Goal: Information Seeking & Learning: Check status

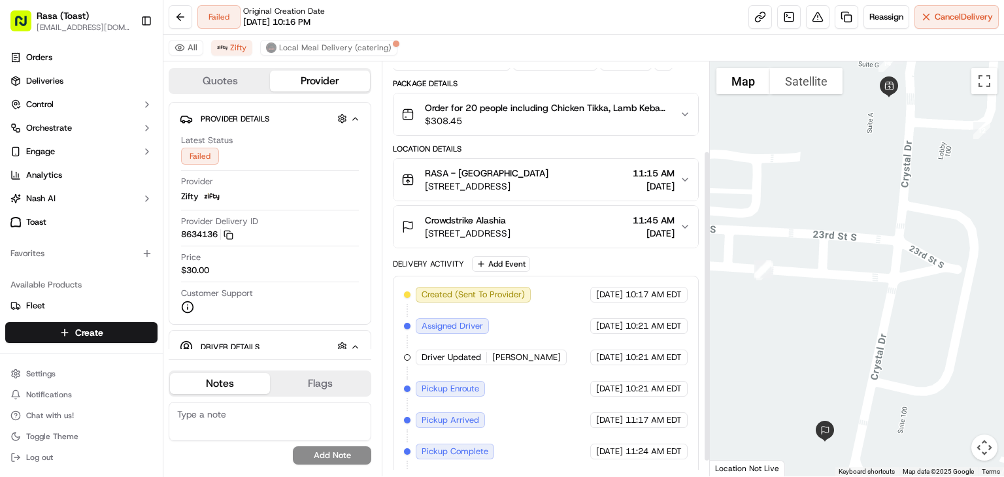
scroll to position [139, 0]
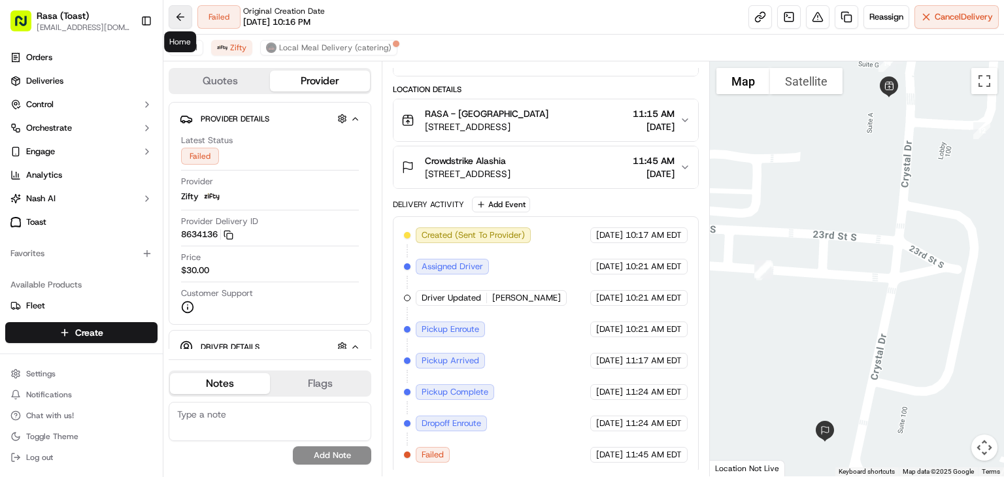
click at [179, 14] on button at bounding box center [181, 17] width 24 height 24
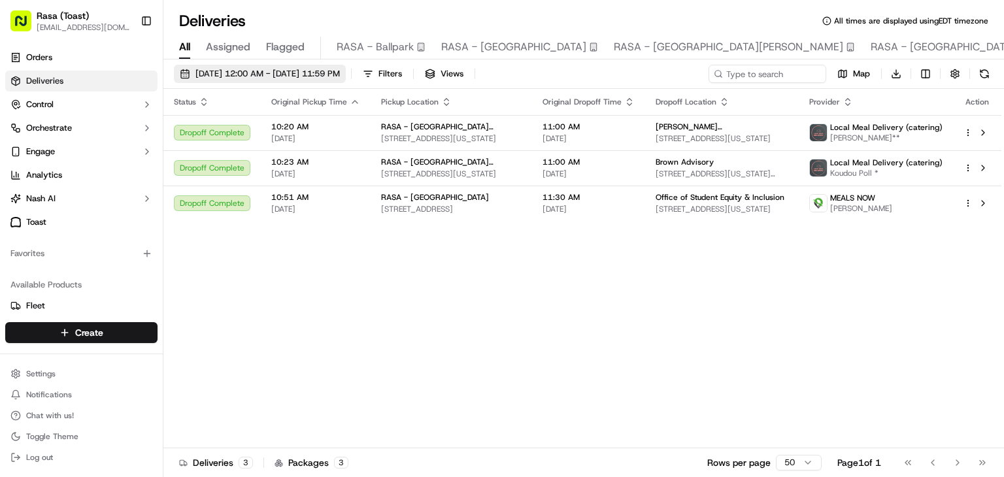
click at [288, 77] on span "[DATE] 12:00 AM - [DATE] 11:59 PM" at bounding box center [267, 74] width 144 height 12
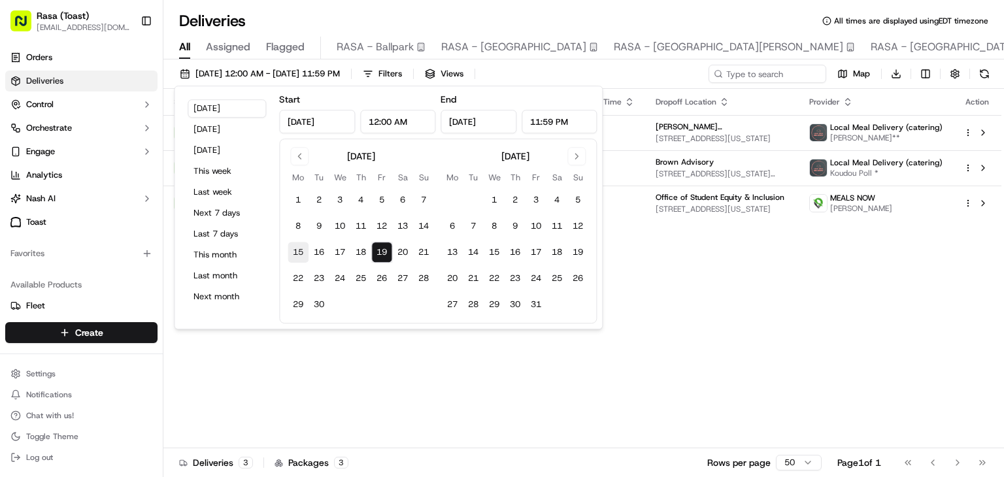
click at [300, 250] on button "15" at bounding box center [298, 252] width 21 height 21
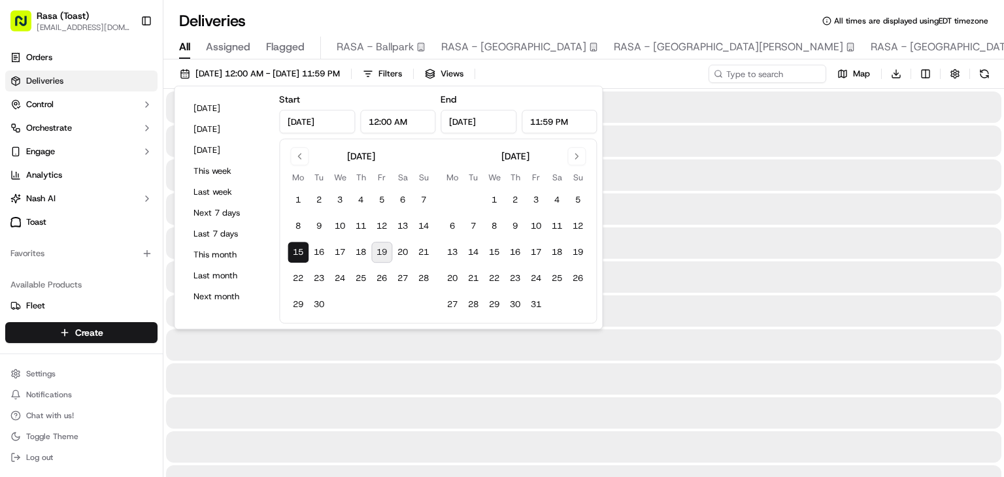
type input "[DATE]"
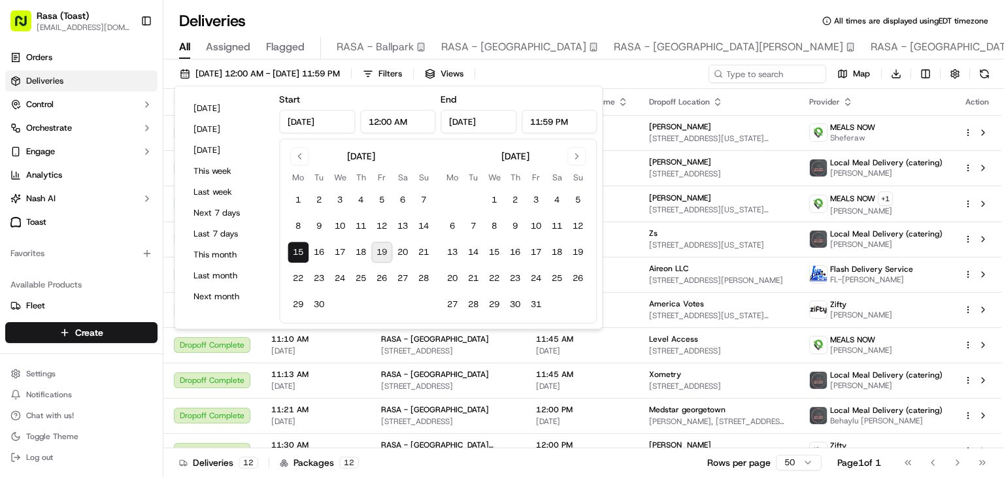
click at [300, 249] on button "15" at bounding box center [298, 252] width 21 height 21
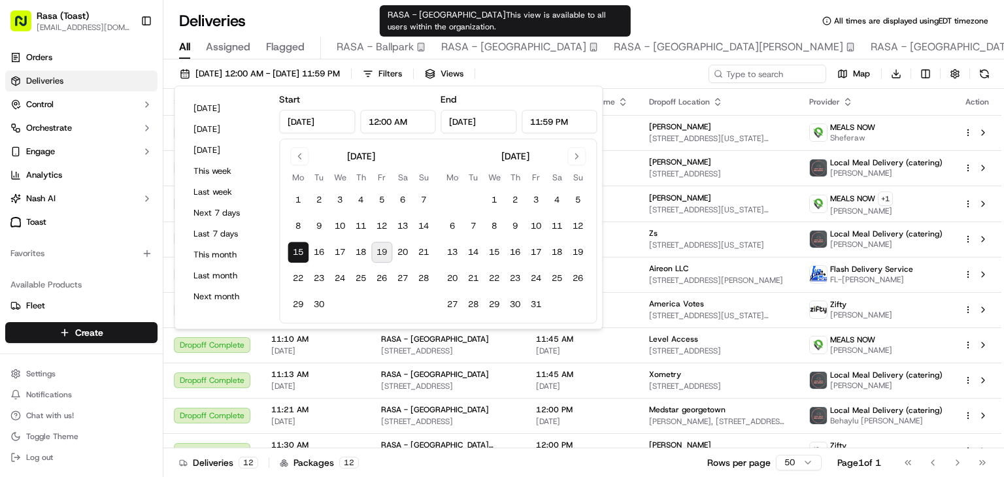
click at [533, 48] on span "RASA - [GEOGRAPHIC_DATA]" at bounding box center [513, 47] width 145 height 16
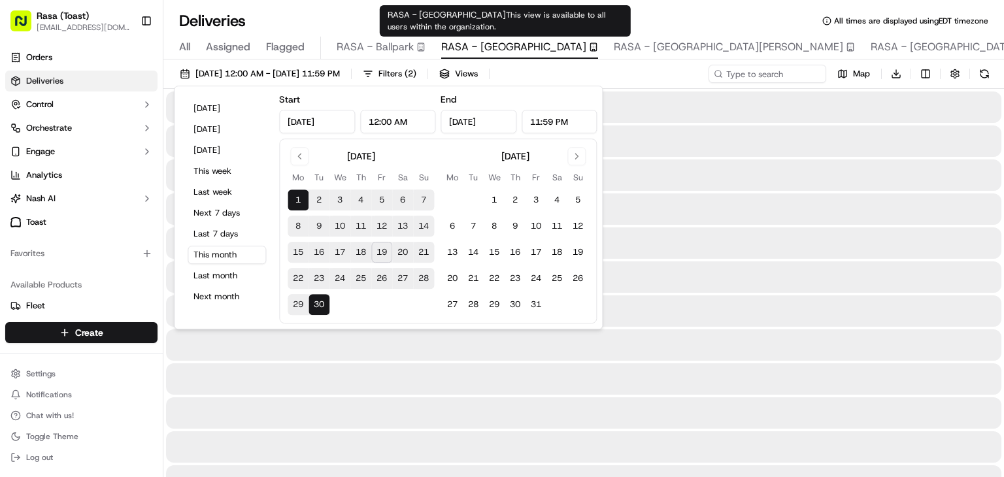
type input "[DATE]"
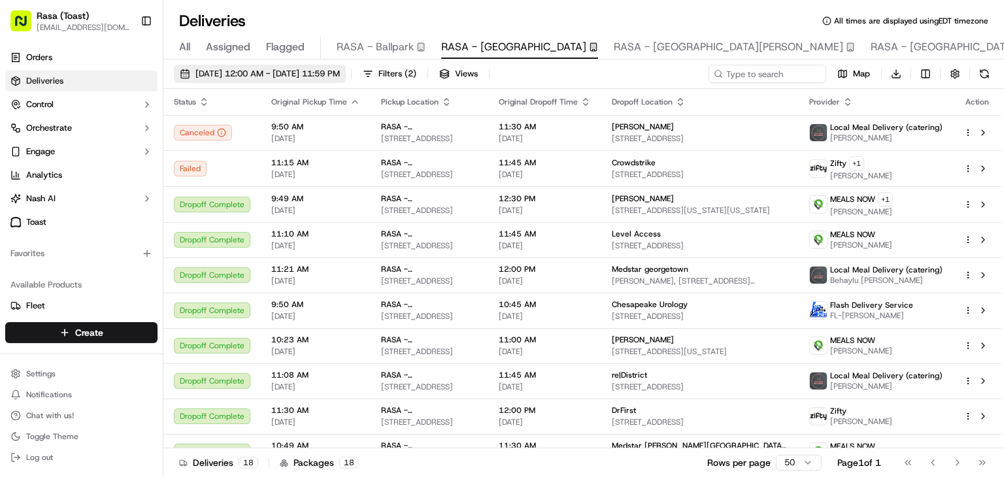
click at [340, 73] on span "[DATE] 12:00 AM - [DATE] 11:59 PM" at bounding box center [267, 74] width 144 height 12
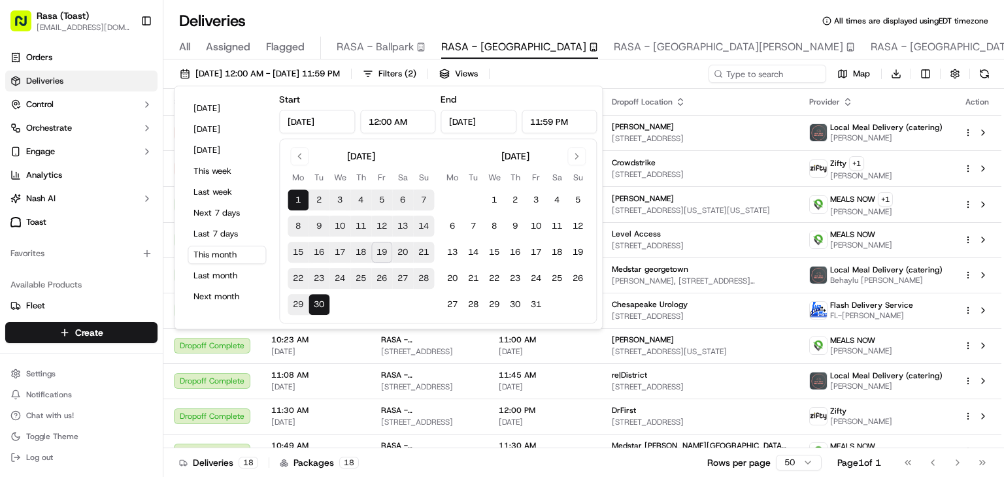
click at [292, 252] on button "15" at bounding box center [298, 252] width 21 height 21
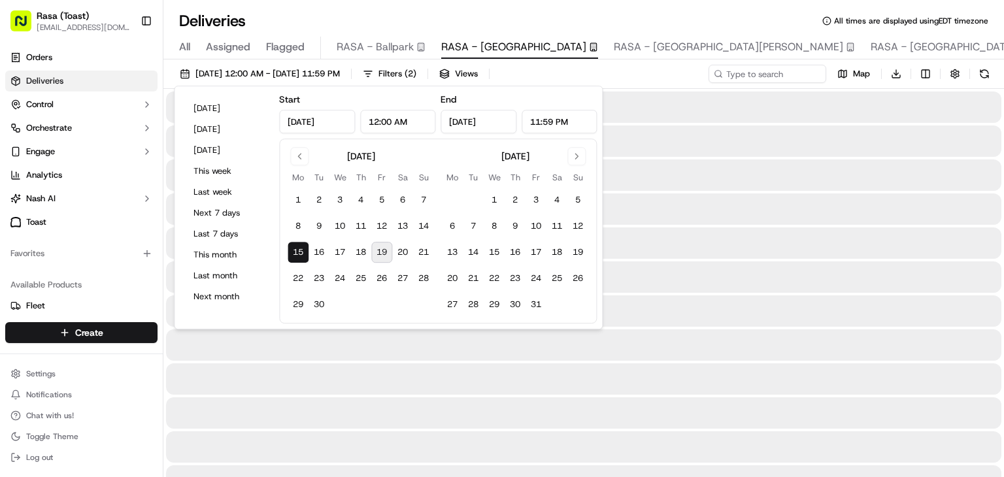
type input "[DATE]"
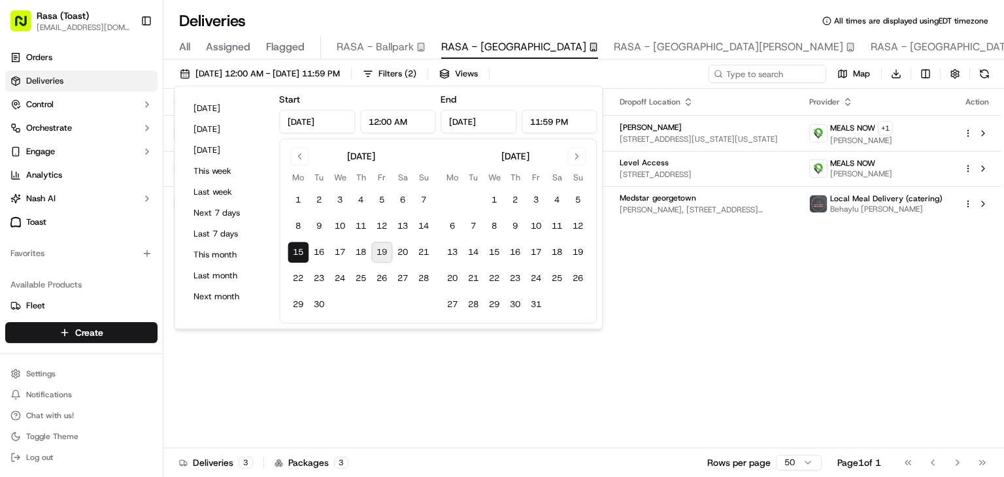
click at [297, 253] on button "15" at bounding box center [298, 252] width 21 height 21
click at [451, 343] on div "Status Original Pickup Time Pickup Location Original Dropoff Time Dropoff Locat…" at bounding box center [582, 268] width 838 height 359
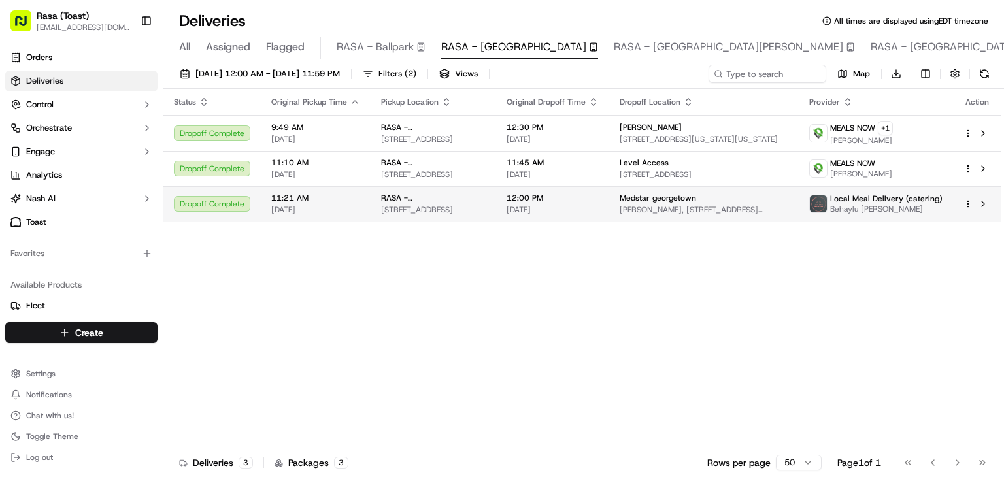
click at [496, 199] on td "RASA - National Landing [STREET_ADDRESS]" at bounding box center [433, 203] width 125 height 35
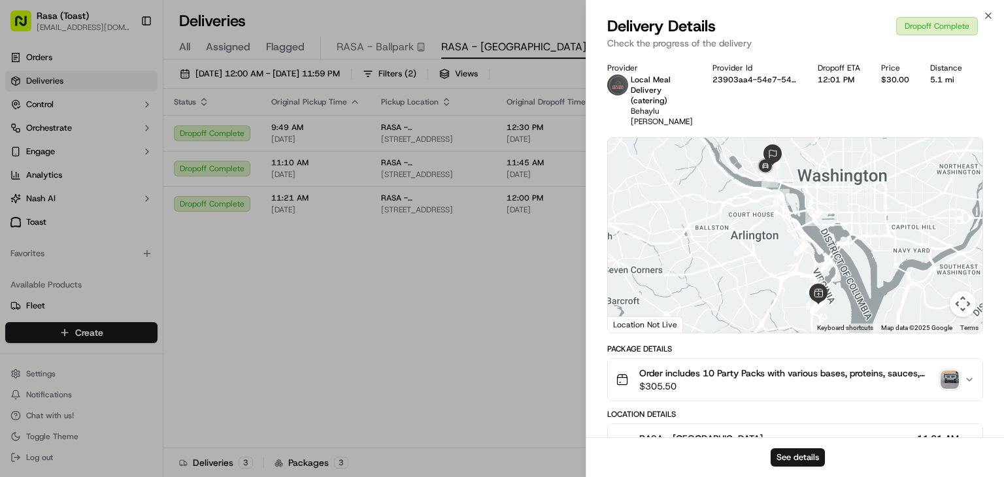
click at [871, 367] on span "Order includes 10 Party Packs with various bases, proteins, sauces, veggies, to…" at bounding box center [787, 373] width 296 height 13
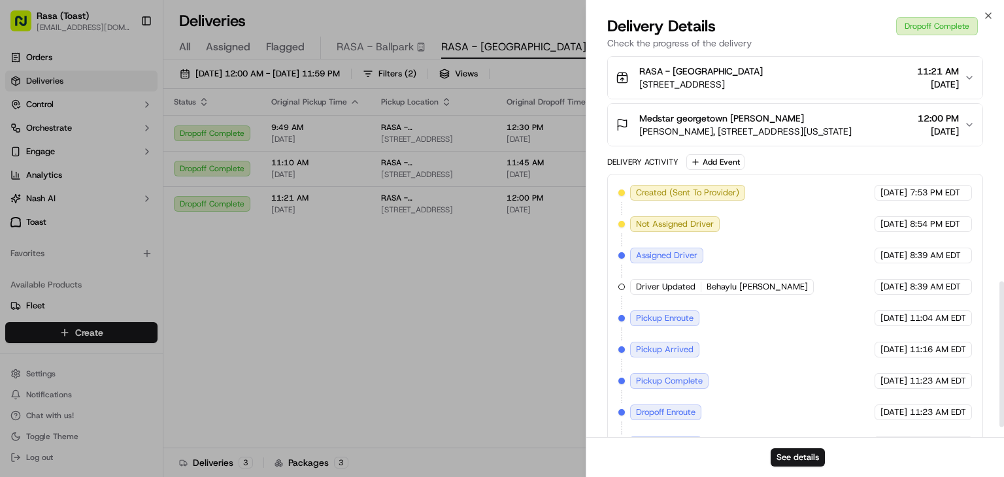
scroll to position [619, 0]
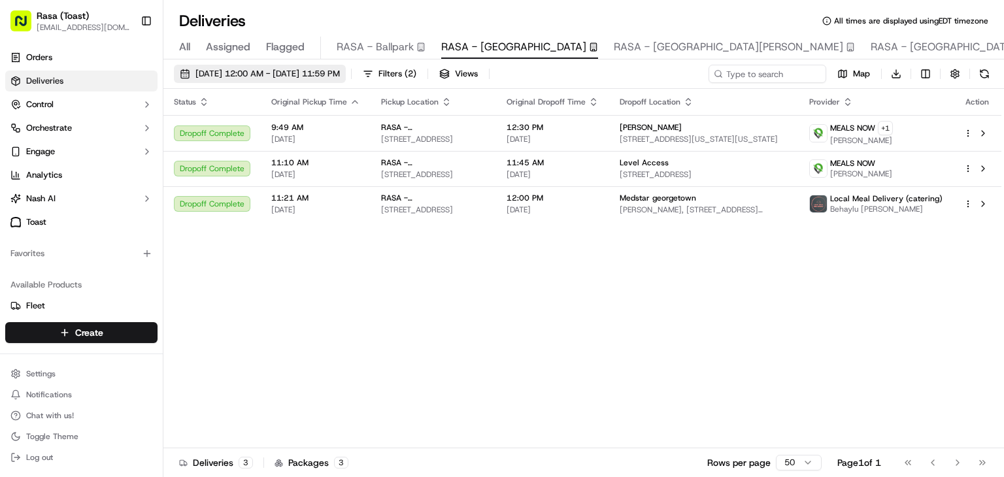
click at [308, 69] on span "[DATE] 12:00 AM - [DATE] 11:59 PM" at bounding box center [267, 74] width 144 height 12
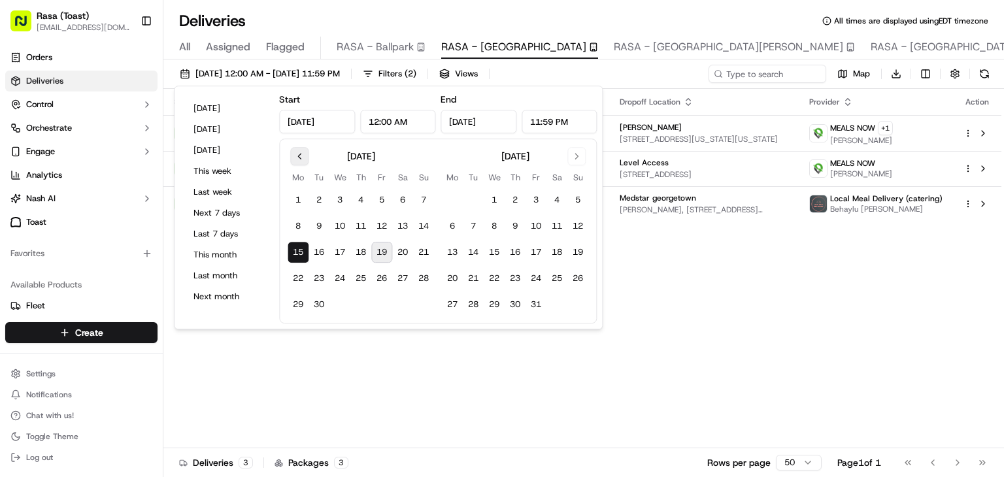
click at [300, 156] on button "Go to previous month" at bounding box center [299, 156] width 18 height 18
click at [360, 276] on button "24" at bounding box center [360, 278] width 21 height 21
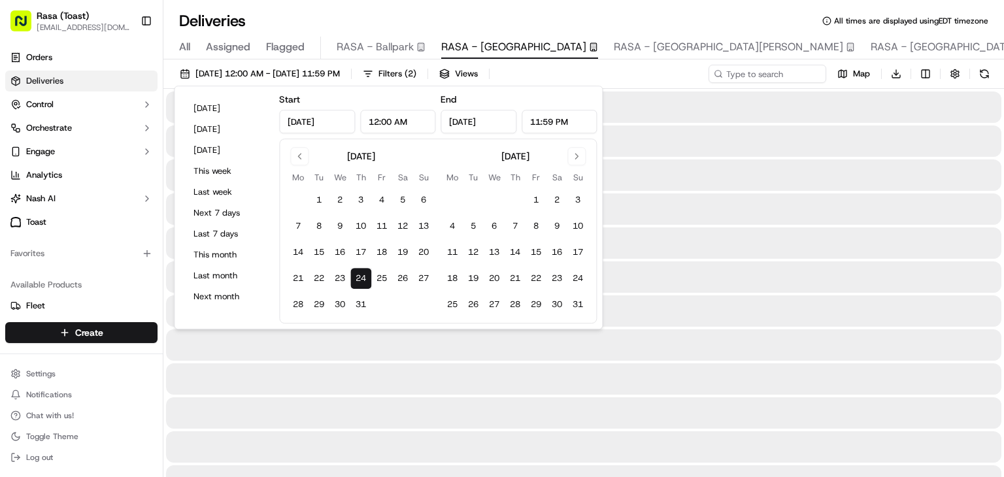
type input "[DATE]"
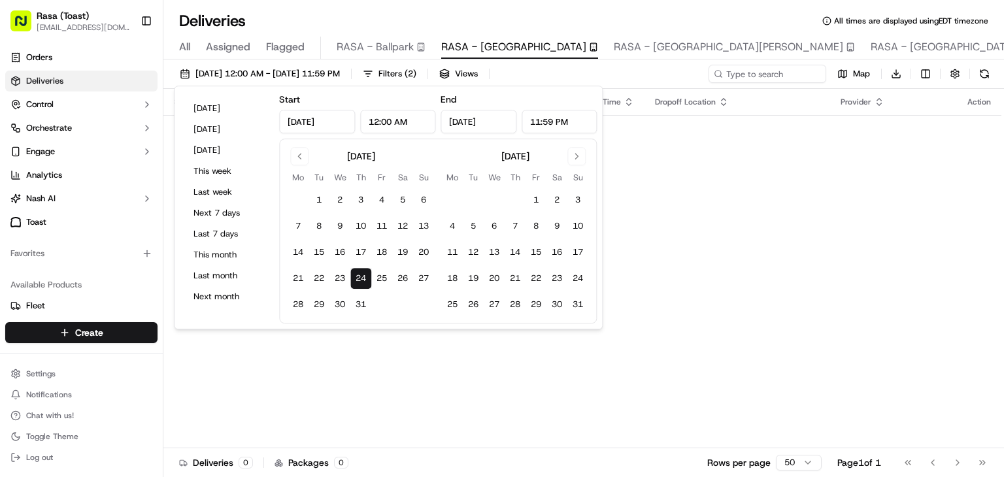
click at [360, 276] on button "24" at bounding box center [360, 278] width 21 height 21
click at [489, 406] on div "Status Original Pickup Time Pickup Location Original Dropoff Time Dropoff Locat…" at bounding box center [582, 268] width 838 height 359
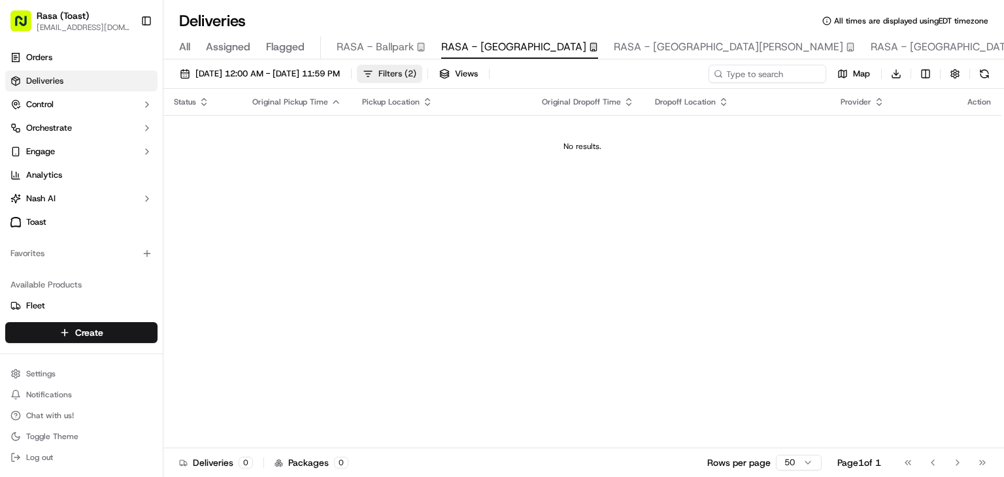
click at [416, 72] on span "Filters ( 2 )" at bounding box center [397, 74] width 38 height 12
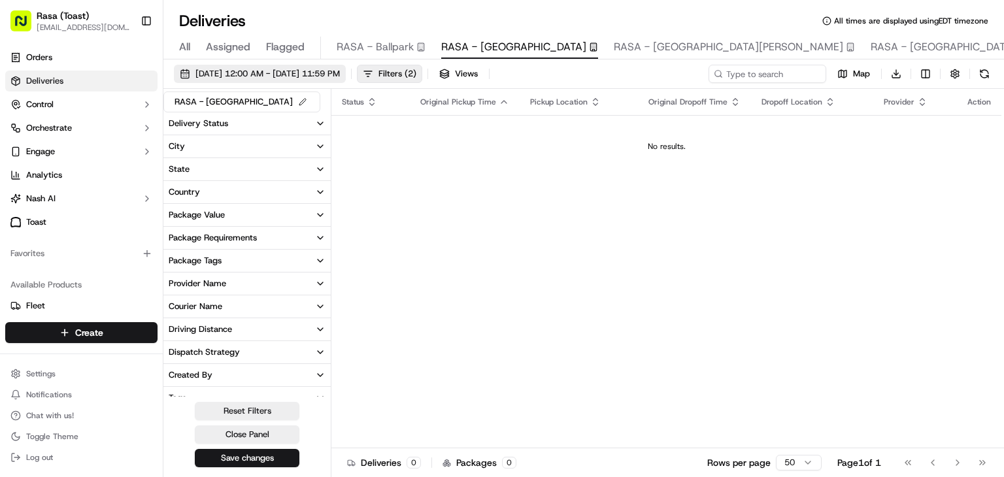
click at [340, 69] on span "[DATE] 12:00 AM - [DATE] 11:59 PM" at bounding box center [267, 74] width 144 height 12
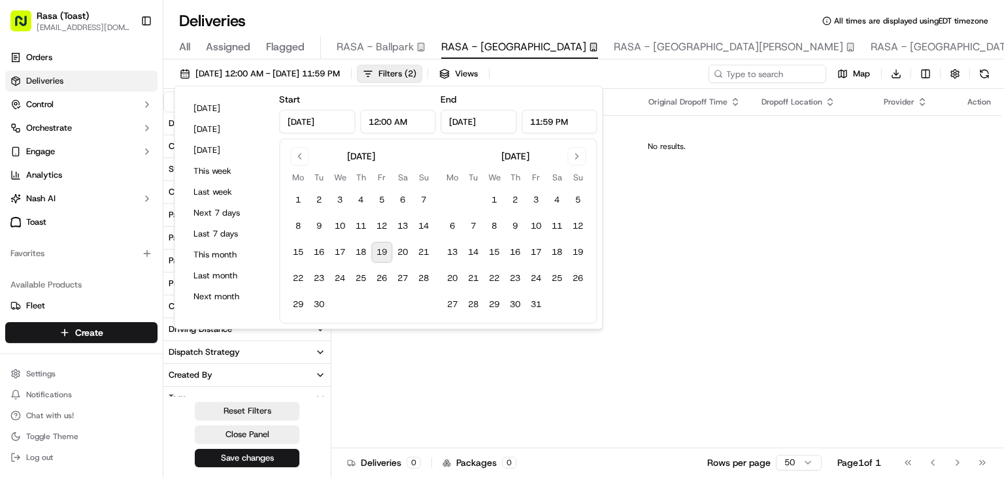
click at [384, 376] on div "Status Original Pickup Time Pickup Location Original Dropoff Time Dropoff Locat…" at bounding box center [666, 268] width 670 height 359
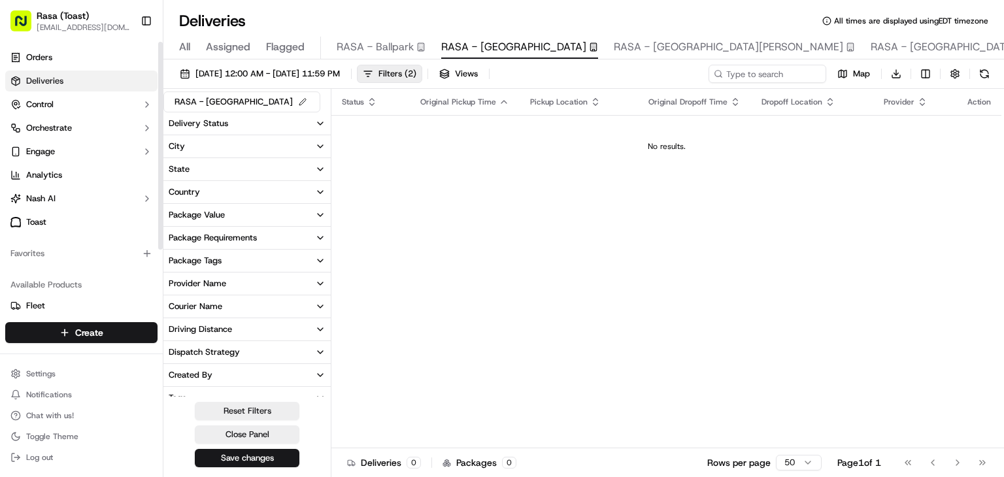
click at [183, 44] on span "All" at bounding box center [184, 47] width 11 height 16
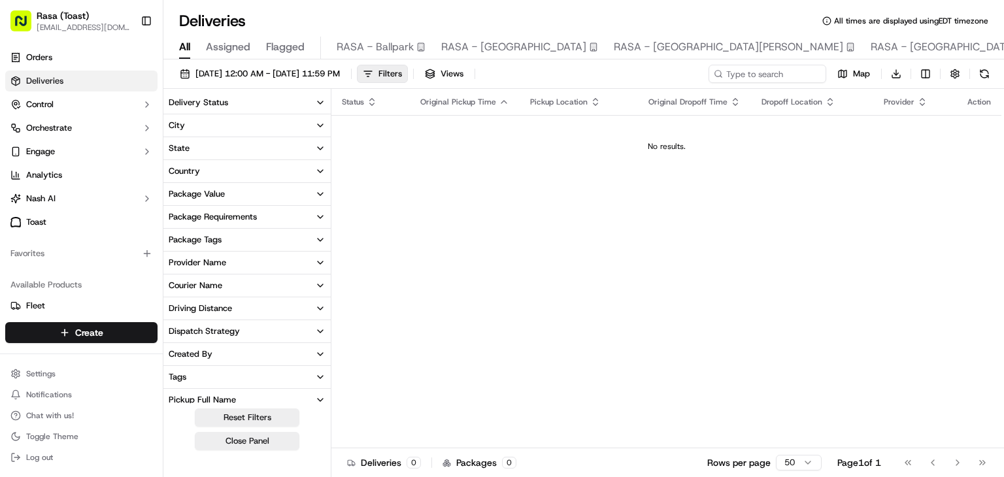
click at [185, 45] on span "All" at bounding box center [184, 47] width 11 height 16
click at [239, 72] on span "[DATE] 12:00 AM - [DATE] 11:59 PM" at bounding box center [267, 74] width 144 height 12
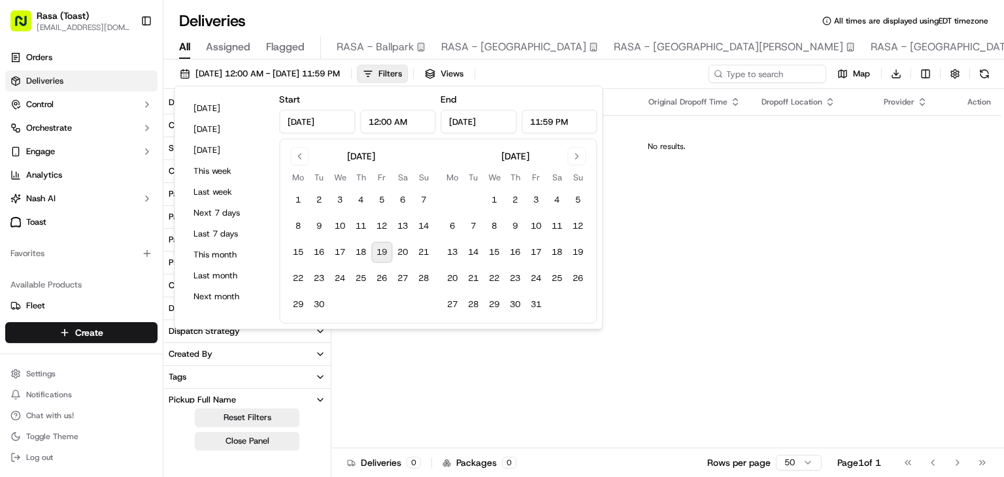
click at [708, 237] on div "Status Original Pickup Time Pickup Location Original Dropoff Time Dropoff Locat…" at bounding box center [666, 268] width 670 height 359
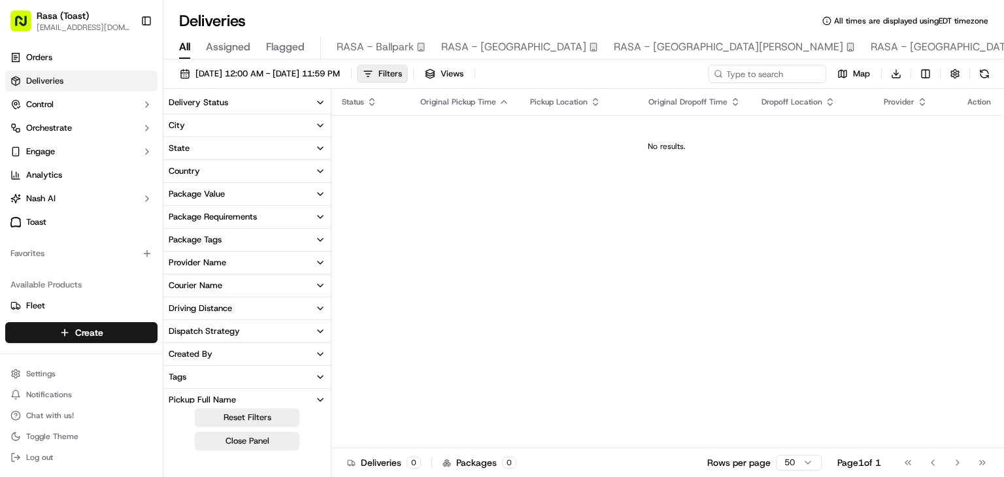
click at [397, 223] on div "Status Original Pickup Time Pickup Location Original Dropoff Time Dropoff Locat…" at bounding box center [666, 268] width 670 height 359
click at [86, 58] on link "Orders" at bounding box center [81, 57] width 152 height 21
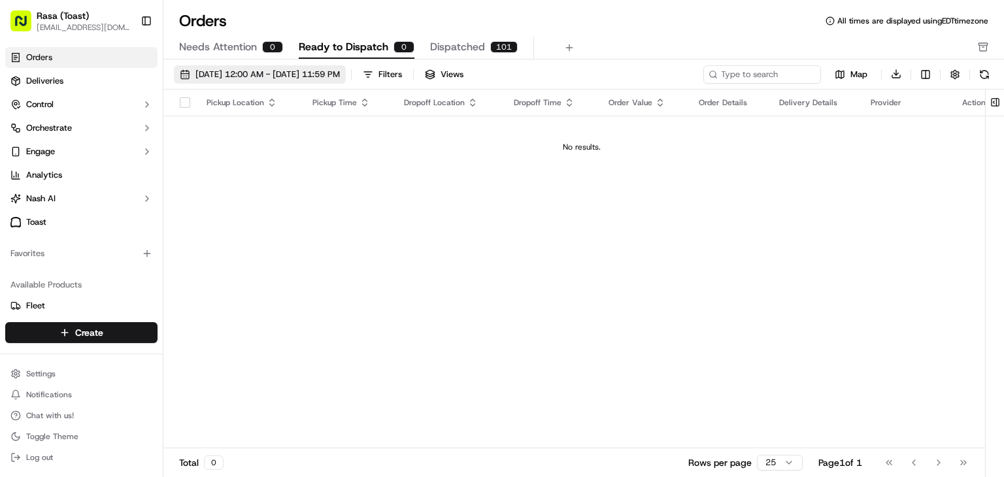
click at [298, 71] on span "[DATE] 12:00 AM - [DATE] 11:59 PM" at bounding box center [267, 75] width 144 height 12
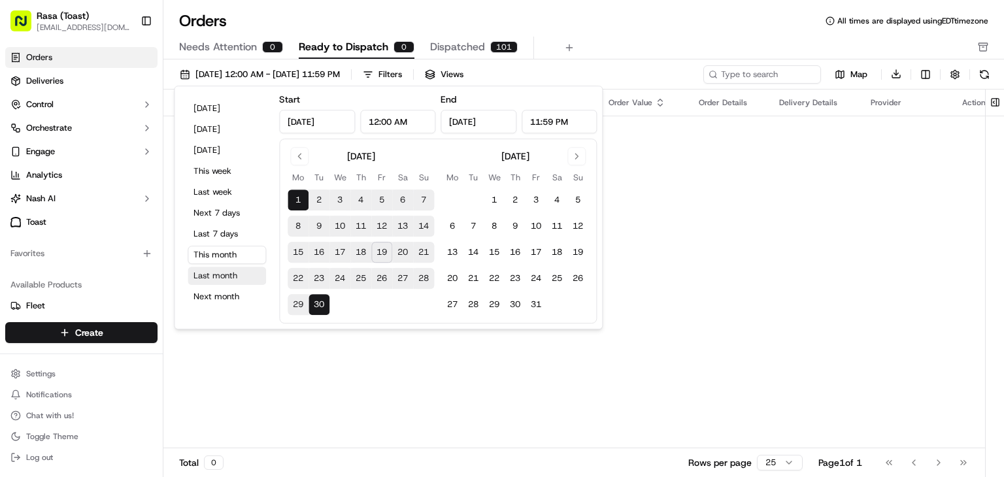
click at [231, 277] on button "Last month" at bounding box center [227, 276] width 78 height 18
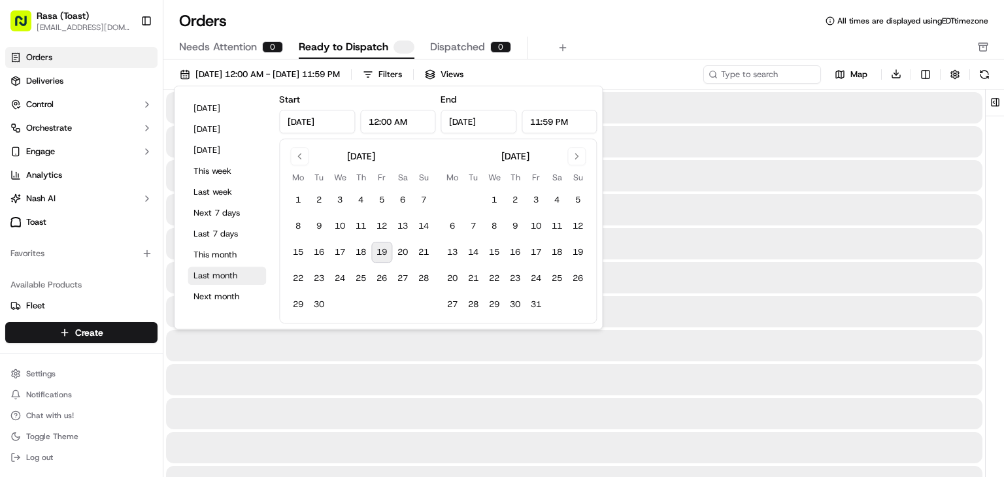
type input "[DATE]"
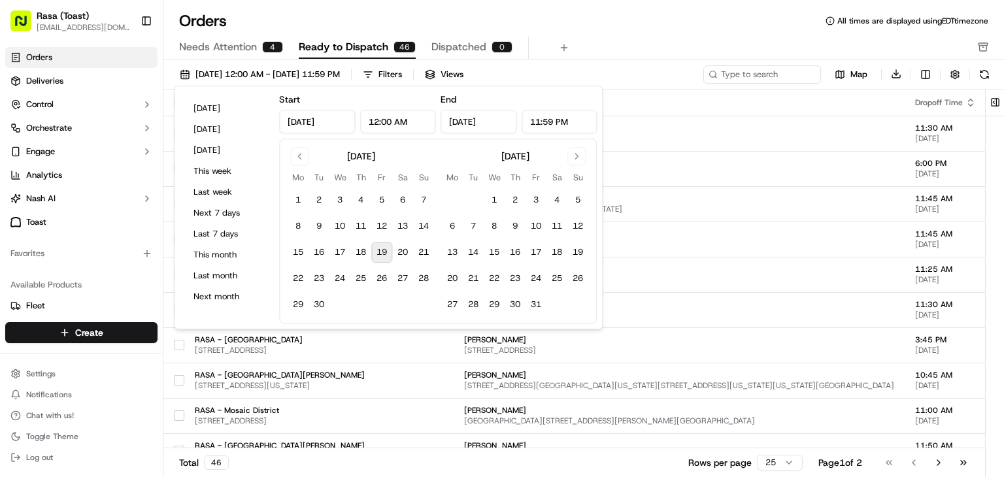
click at [608, 15] on div "Orders All times are displayed using EDT timezone" at bounding box center [583, 20] width 840 height 21
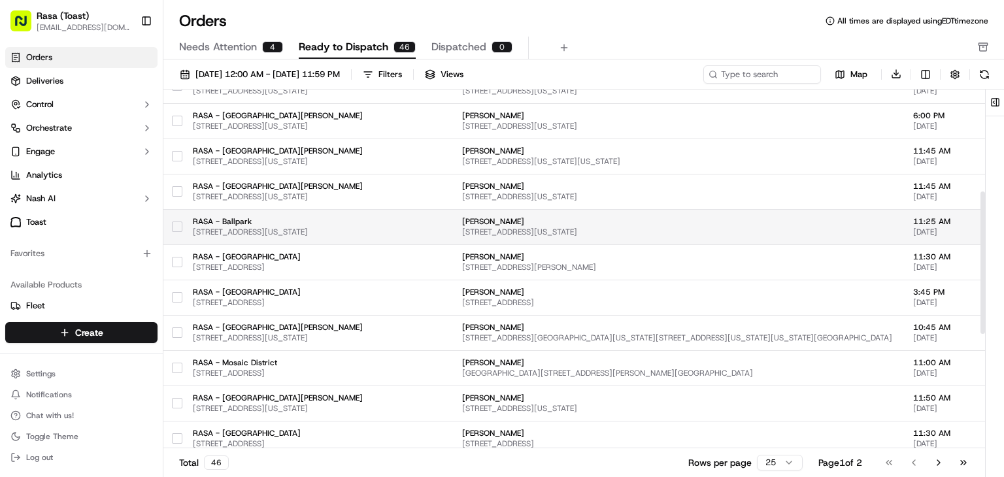
scroll to position [0, 2]
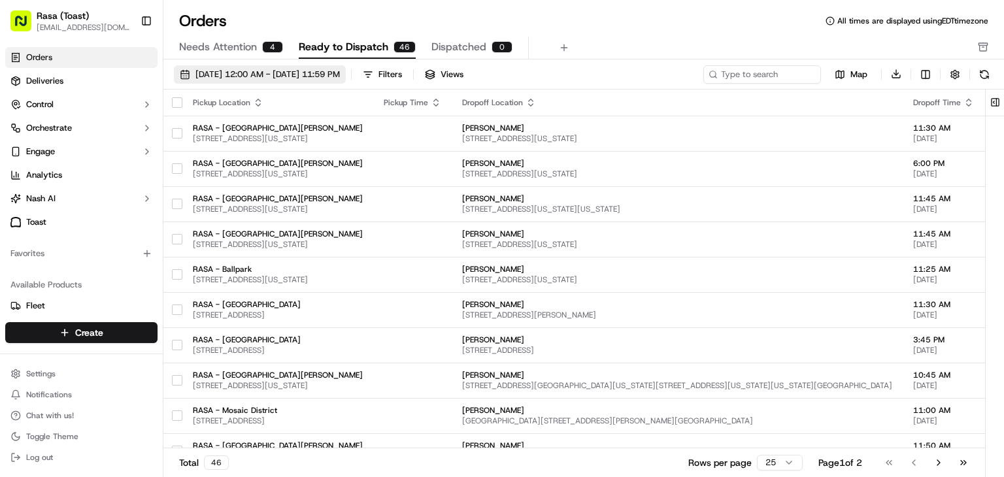
click at [297, 72] on span "[DATE] 12:00 AM - [DATE] 11:59 PM" at bounding box center [267, 75] width 144 height 12
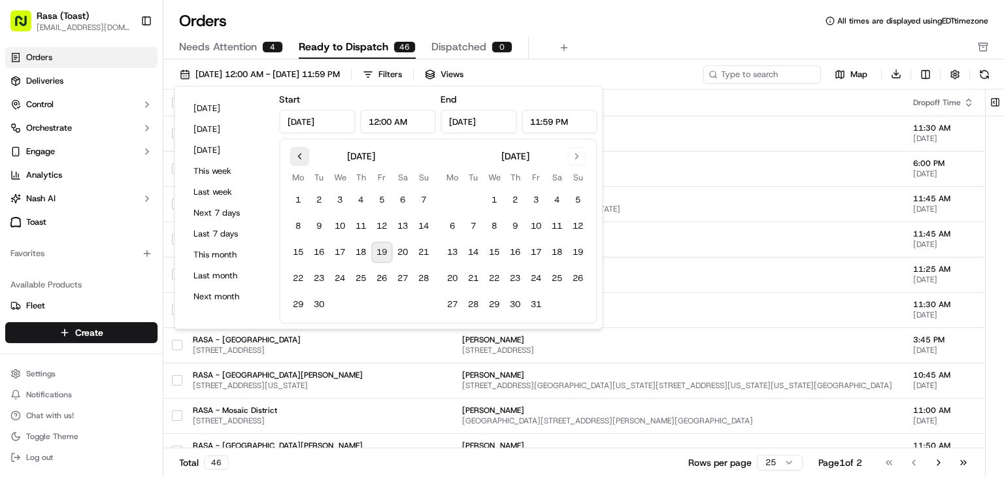
click at [300, 152] on button "Go to previous month" at bounding box center [299, 156] width 18 height 18
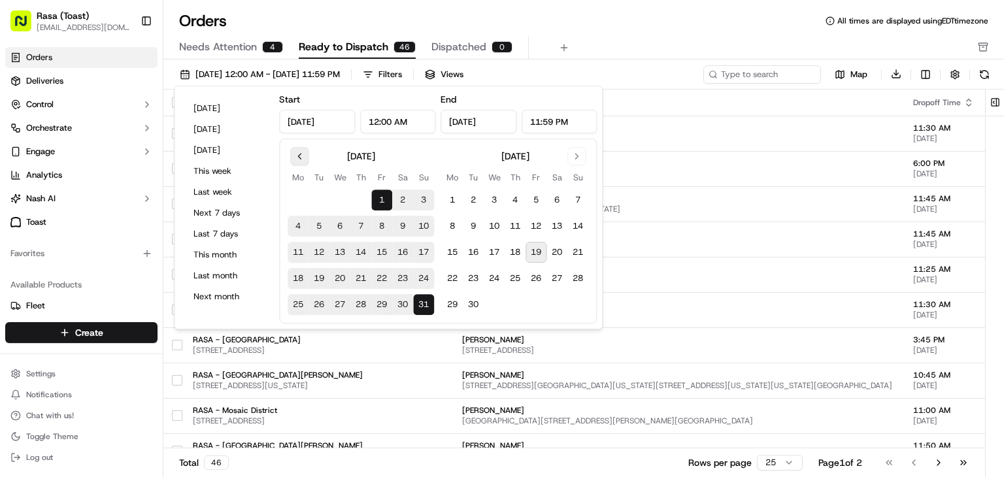
click at [300, 152] on button "Go to previous month" at bounding box center [299, 156] width 18 height 18
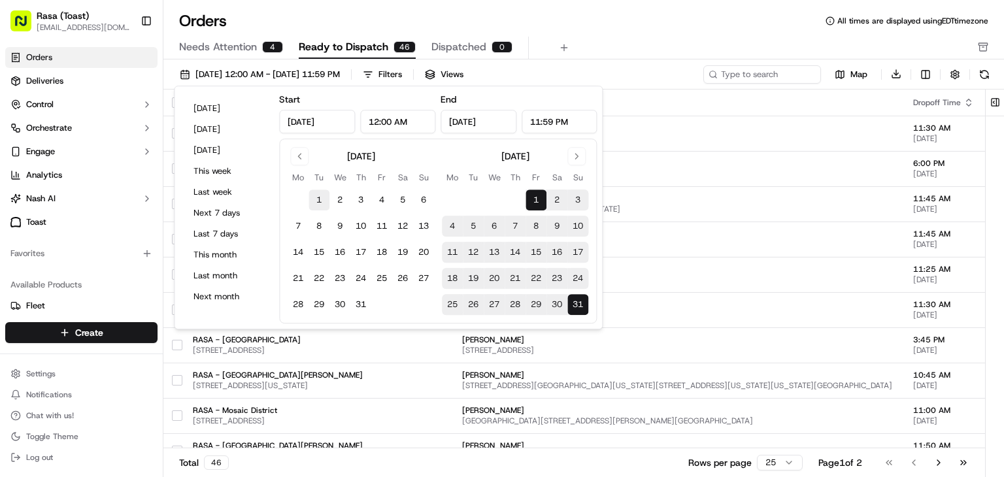
click at [322, 199] on button "1" at bounding box center [318, 200] width 21 height 21
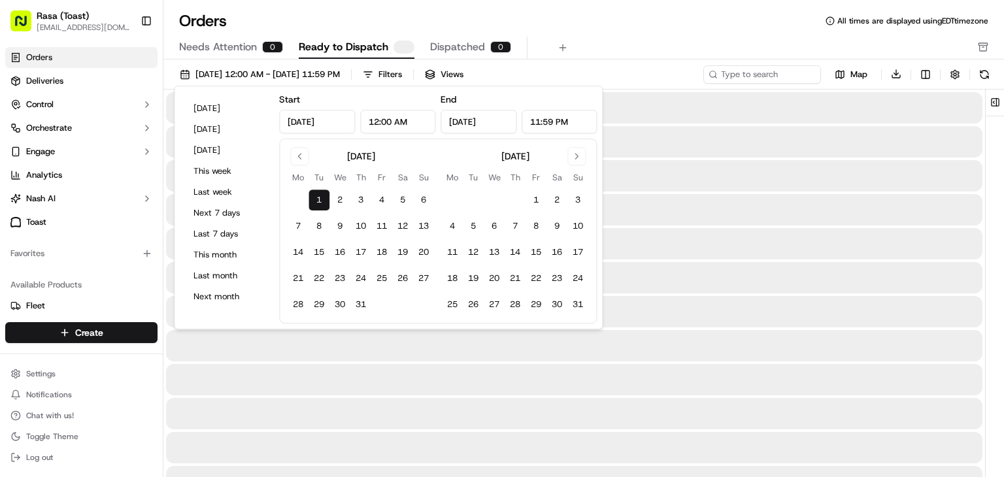
type input "[DATE]"
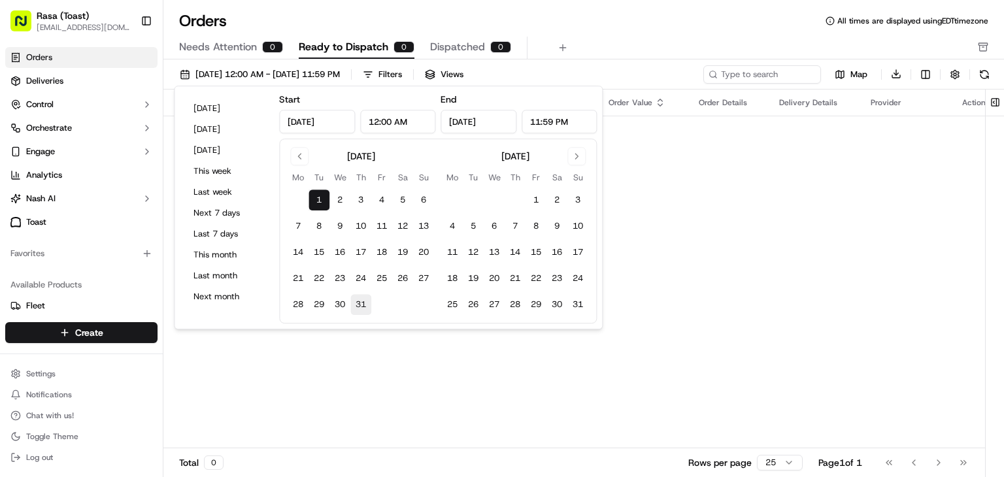
click at [362, 298] on button "31" at bounding box center [360, 304] width 21 height 21
type input "[DATE]"
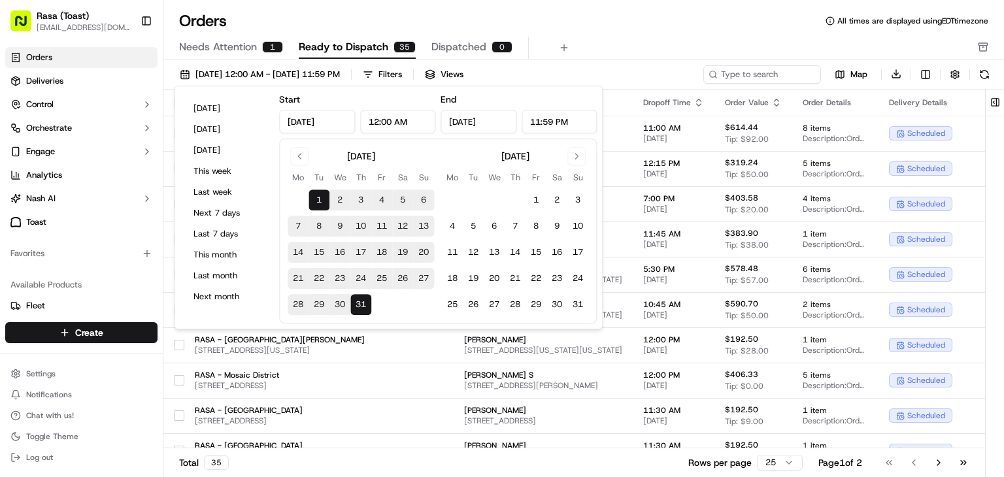
click at [618, 30] on div "Orders All times are displayed using EDT timezone" at bounding box center [583, 20] width 840 height 21
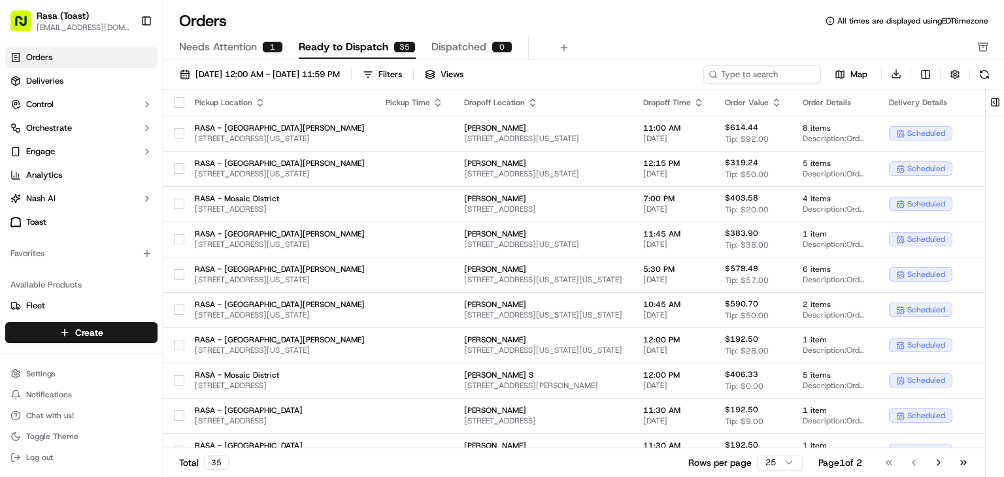
click at [259, 103] on icon "button" at bounding box center [260, 102] width 10 height 10
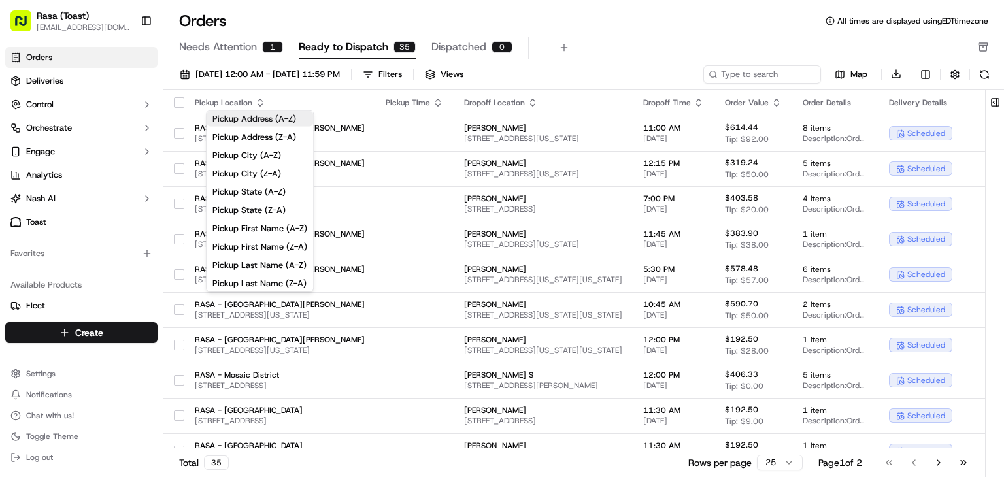
click at [268, 124] on button "Pickup Address (A-Z)" at bounding box center [259, 119] width 107 height 16
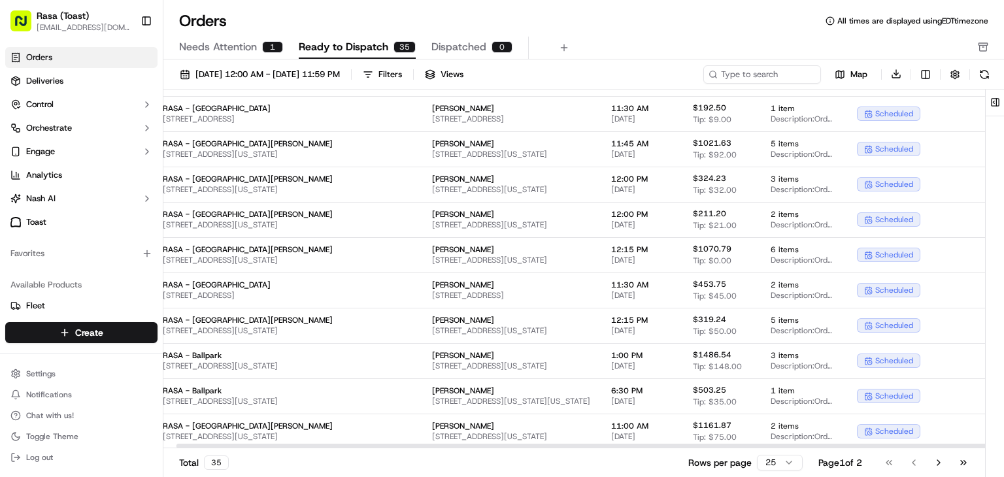
scroll to position [549, 0]
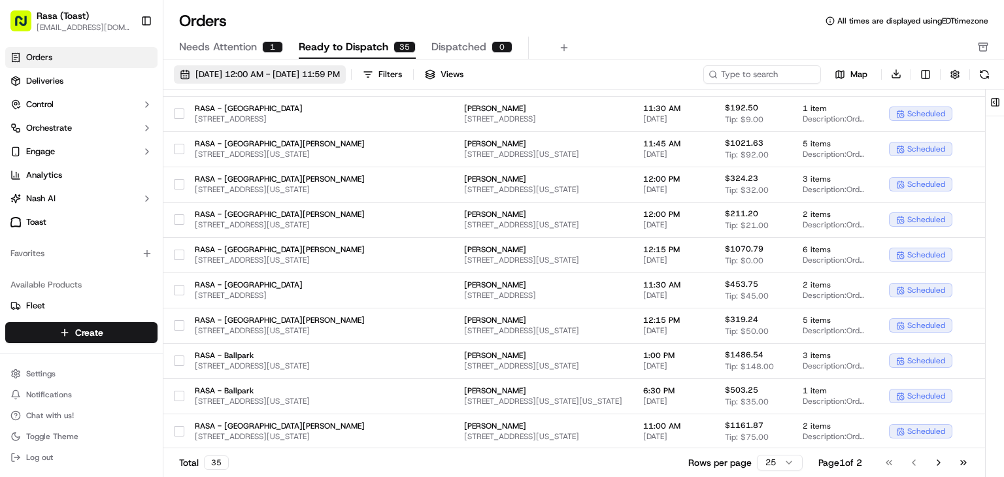
click at [340, 74] on span "[DATE] 12:00 AM - [DATE] 11:59 PM" at bounding box center [267, 75] width 144 height 12
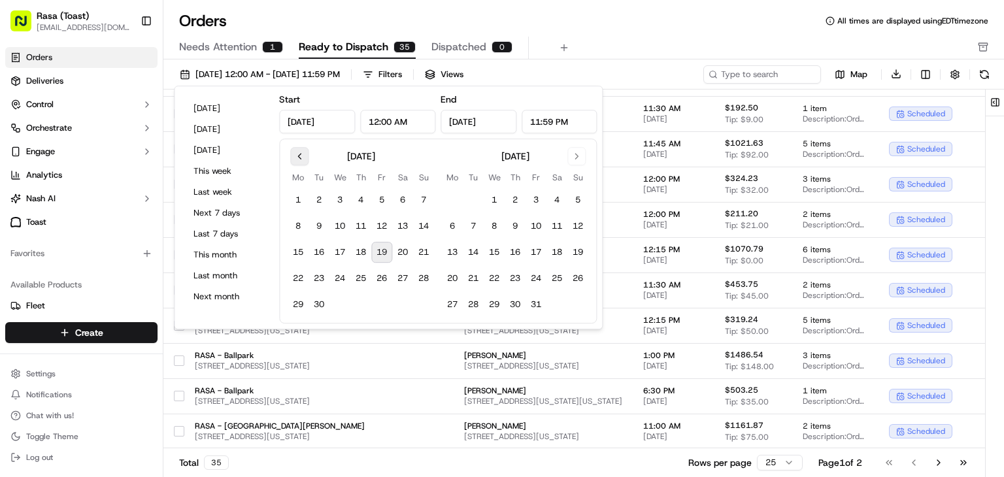
click at [294, 163] on button "Go to previous month" at bounding box center [299, 156] width 18 height 18
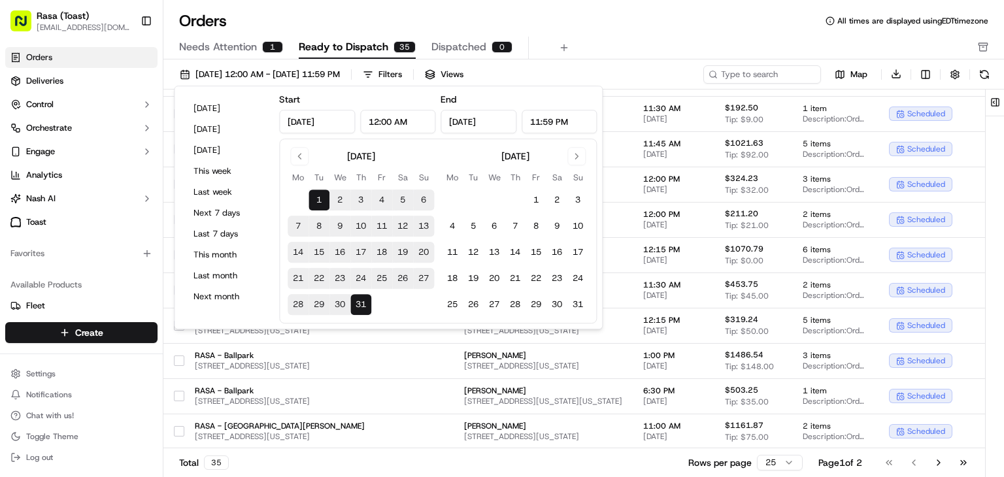
click at [384, 223] on button "11" at bounding box center [381, 226] width 21 height 21
type input "[DATE]"
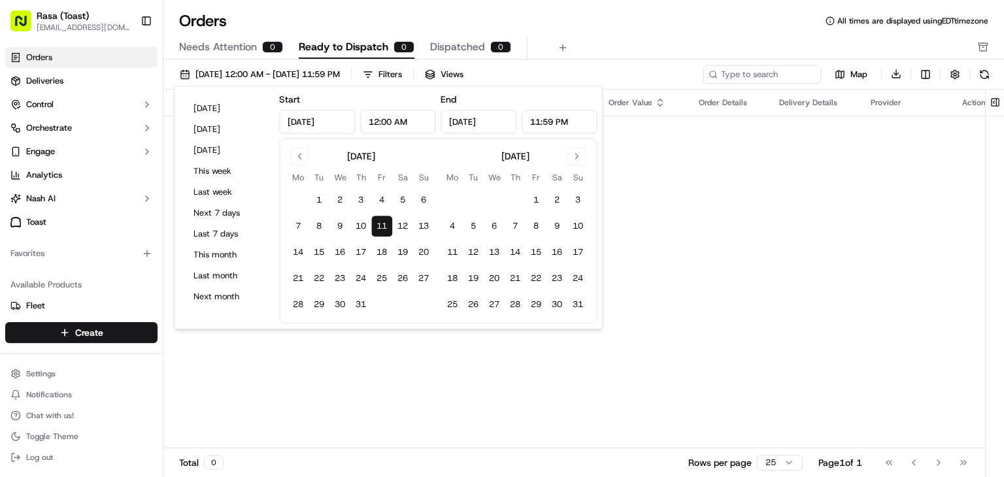
click at [386, 224] on button "11" at bounding box center [381, 226] width 21 height 21
click at [668, 265] on div "Pickup Location Pickup Time Dropoff Location Dropoff Time Order Value Order Det…" at bounding box center [581, 269] width 836 height 359
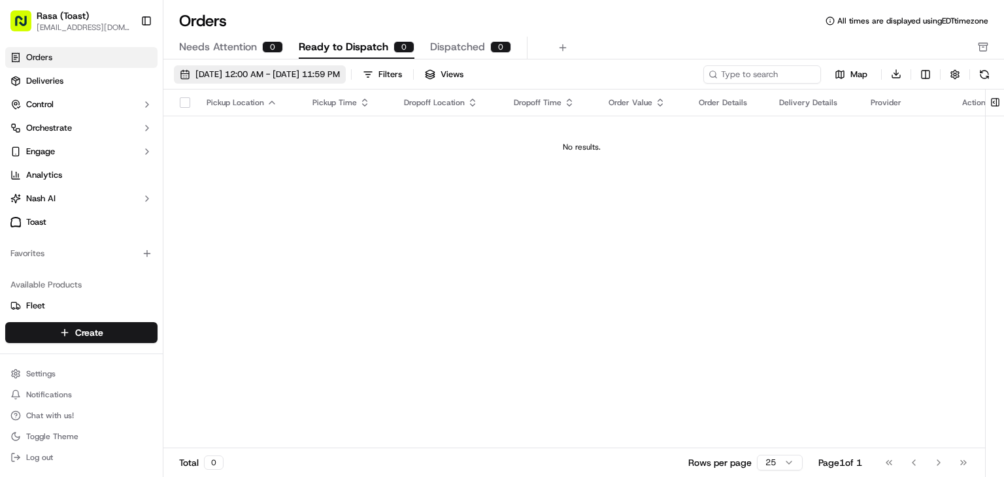
click at [340, 74] on span "[DATE] 12:00 AM - [DATE] 11:59 PM" at bounding box center [267, 75] width 144 height 12
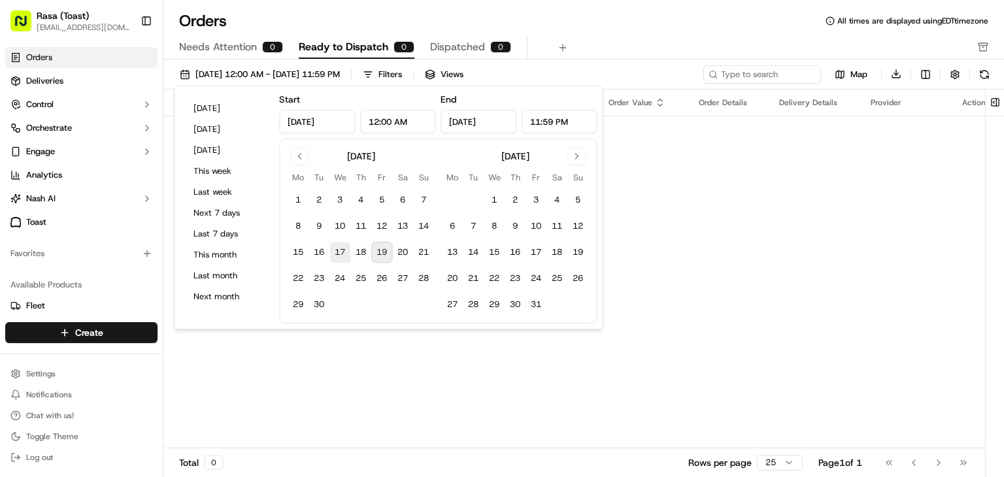
click at [343, 250] on button "17" at bounding box center [339, 252] width 21 height 21
type input "[DATE]"
click at [340, 254] on button "17" at bounding box center [339, 252] width 21 height 21
click at [561, 369] on div "Pickup Location Pickup Time Dropoff Location Dropoff Time Order Value Order Det…" at bounding box center [581, 269] width 836 height 359
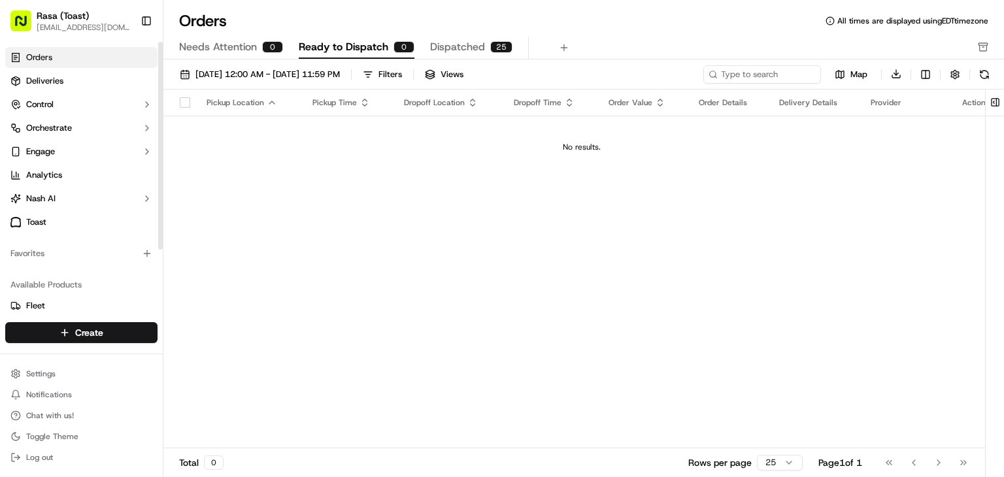
click at [46, 63] on link "Orders" at bounding box center [81, 57] width 152 height 21
click at [62, 58] on link "Orders" at bounding box center [81, 57] width 152 height 21
click at [219, 78] on span "[DATE] 12:00 AM - [DATE] 11:59 PM" at bounding box center [267, 75] width 144 height 12
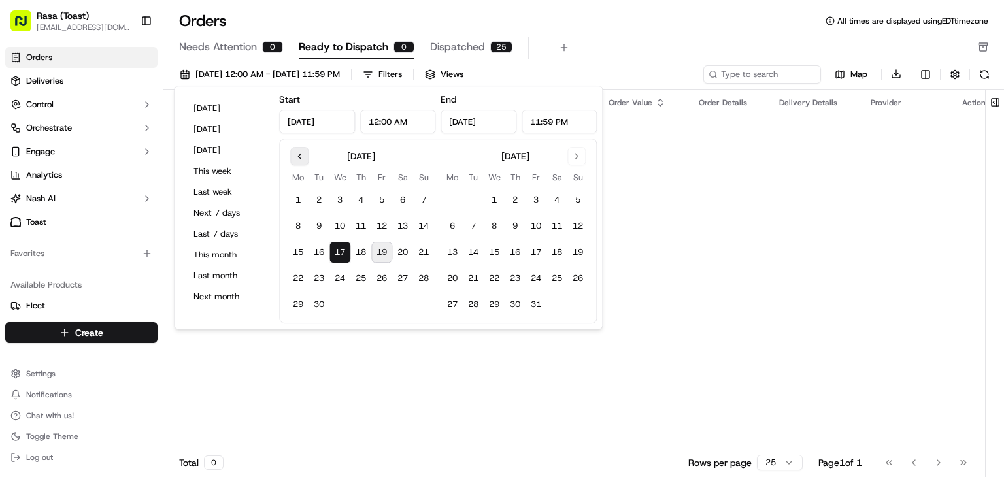
click at [299, 157] on button "Go to previous month" at bounding box center [299, 156] width 18 height 18
click at [494, 252] on button "17" at bounding box center [494, 252] width 21 height 21
